Goal: Find contact information: Find contact information

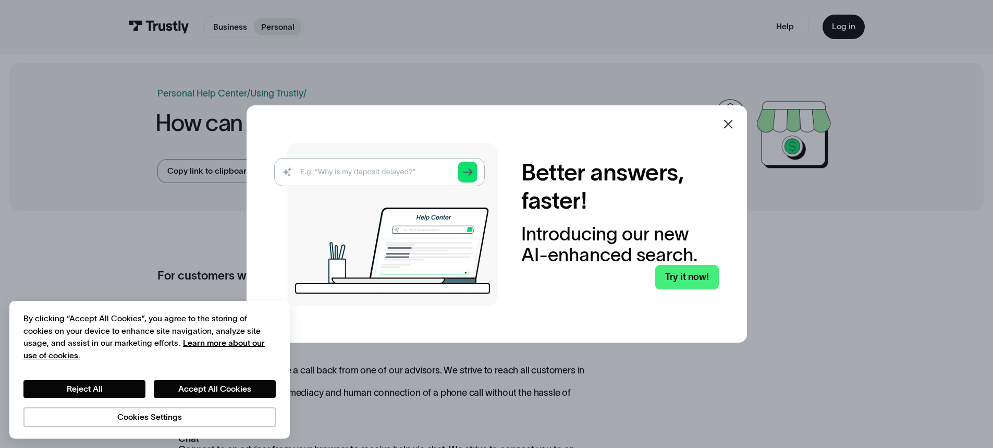
click at [132, 201] on div at bounding box center [496, 224] width 993 height 448
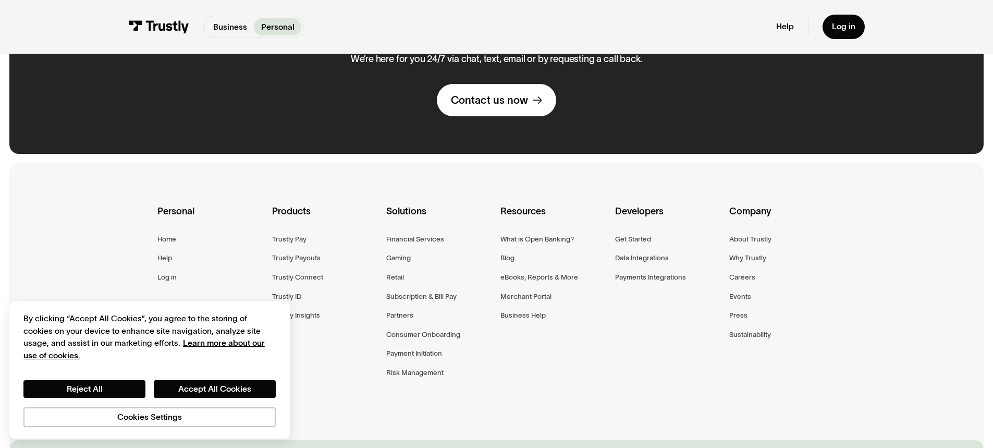
scroll to position [938, 0]
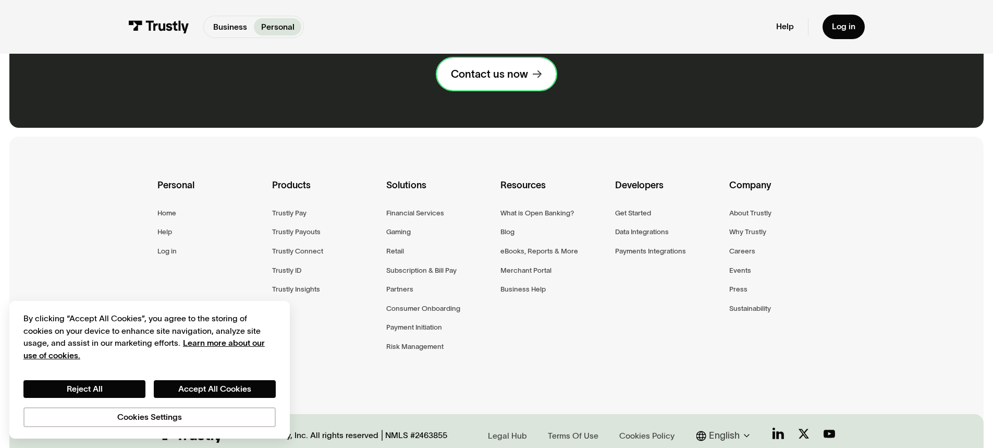
click at [479, 81] on div "Contact us now" at bounding box center [489, 74] width 77 height 14
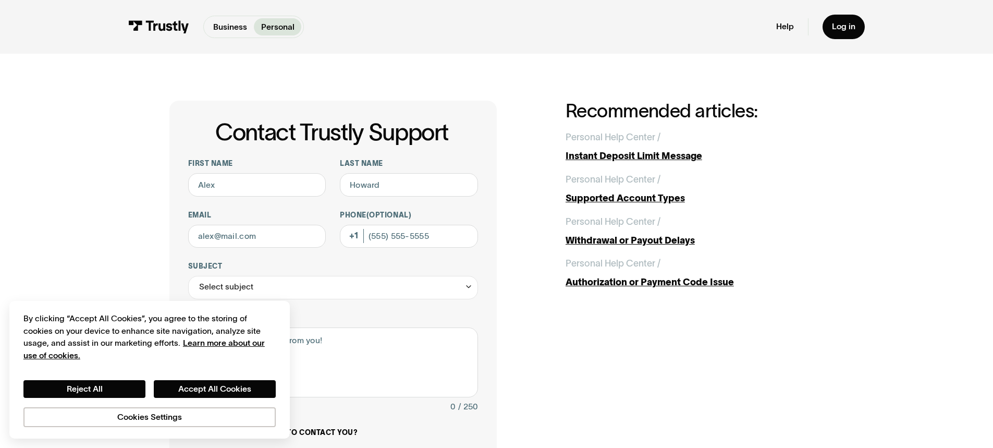
click at [61, 101] on div "Contact Trustly Support First name Last name Email Phone (Optional) Subject Sel…" at bounding box center [496, 367] width 946 height 627
